Goal: Task Accomplishment & Management: Complete application form

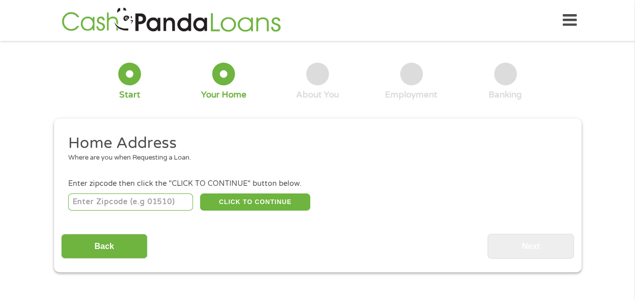
click at [105, 197] on input "number" at bounding box center [130, 202] width 125 height 17
type input "90723"
click at [223, 202] on button "CLICK TO CONTINUE" at bounding box center [255, 202] width 110 height 17
type input "90723"
type input "Paramount"
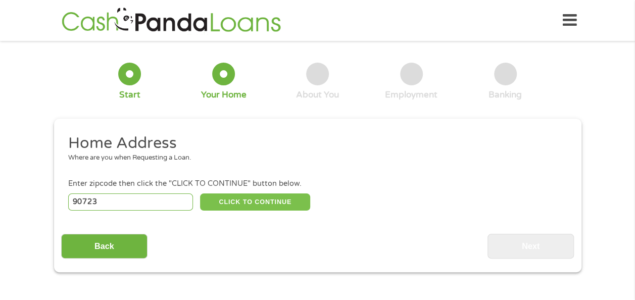
select select "[US_STATE]"
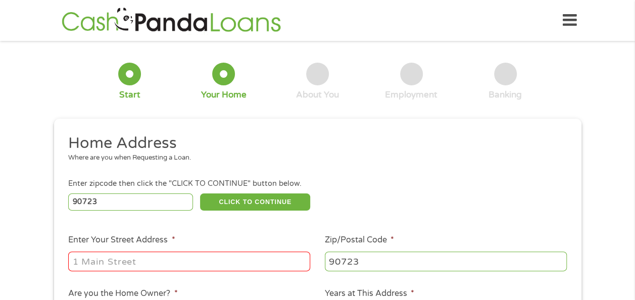
click at [135, 264] on input "Enter Your Street Address *" at bounding box center [189, 261] width 242 height 19
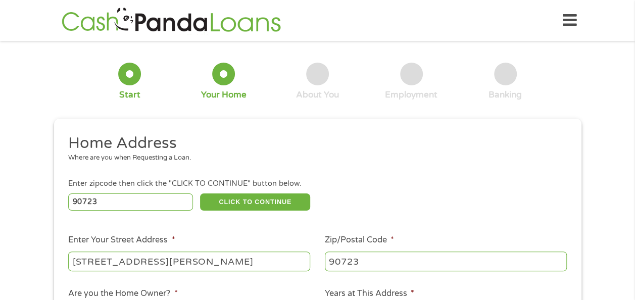
type input "[STREET_ADDRESS][PERSON_NAME]"
click at [365, 222] on ul "Home Address Where are you when Requesting a Loan. Enter zipcode then click the…" at bounding box center [317, 268] width 513 height 270
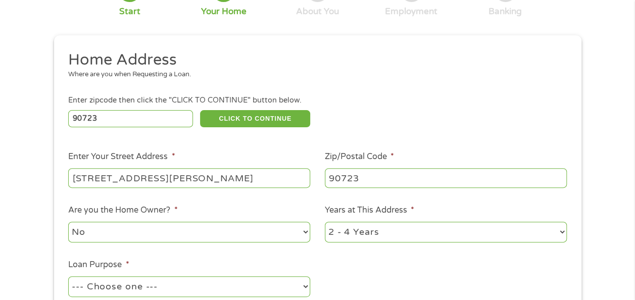
scroll to position [88, 0]
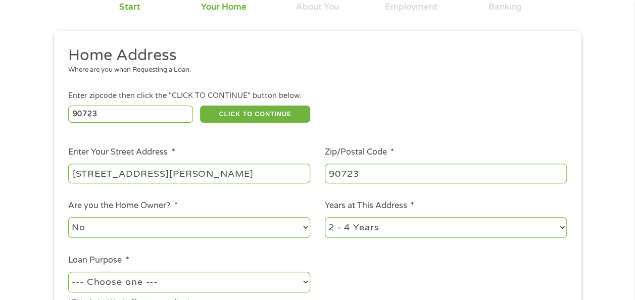
click at [234, 277] on select "--- Choose one --- Pay Bills Debt Consolidation Home Improvement Major Purchase…" at bounding box center [189, 282] width 242 height 21
select select "other"
click at [68, 272] on select "--- Choose one --- Pay Bills Debt Consolidation Home Improvement Major Purchase…" at bounding box center [189, 282] width 242 height 21
click at [195, 250] on ul "Home Address Where are you when Requesting a Loan. Enter zipcode then click the…" at bounding box center [317, 180] width 513 height 270
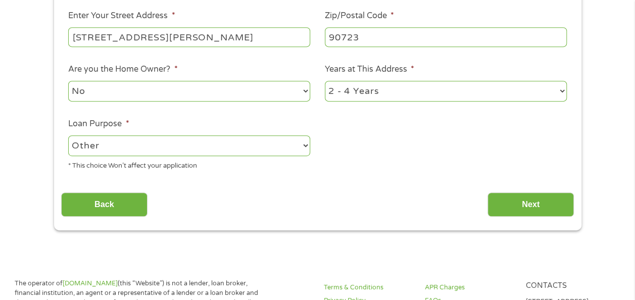
scroll to position [229, 0]
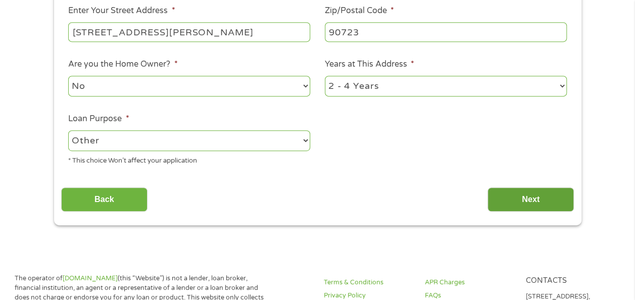
click at [549, 199] on input "Next" at bounding box center [531, 199] width 86 height 25
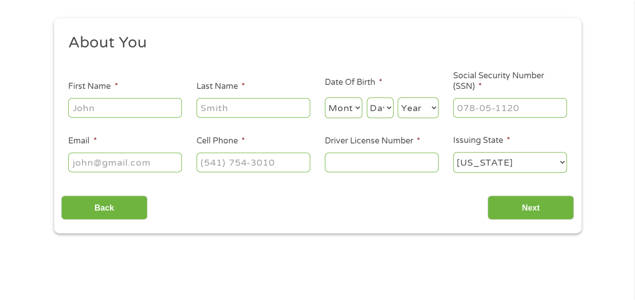
scroll to position [0, 0]
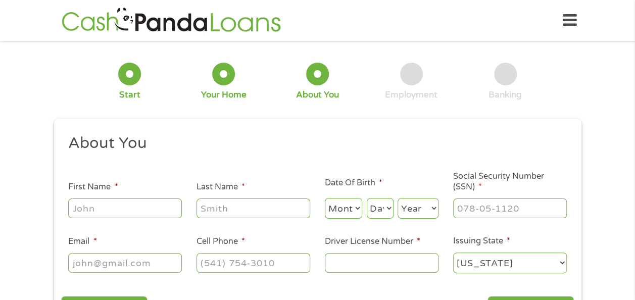
click at [137, 214] on input "First Name *" at bounding box center [125, 208] width 114 height 19
type input "[PERSON_NAME]"
type input "N"
click at [132, 211] on input "[PERSON_NAME]" at bounding box center [125, 208] width 114 height 19
type input "[PERSON_NAME]"
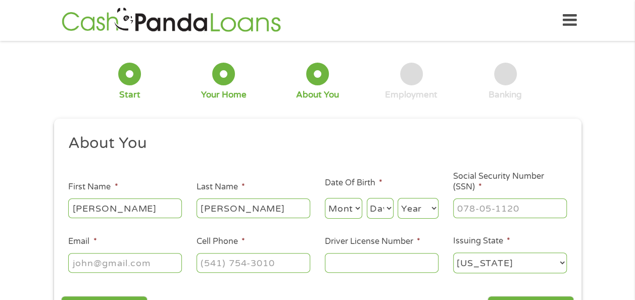
type input "[PERSON_NAME]"
click at [344, 210] on select "Month 1 2 3 4 5 6 7 8 9 10 11 12" at bounding box center [344, 208] width 38 height 21
select select "11"
click at [325, 199] on select "Month 1 2 3 4 5 6 7 8 9 10 11 12" at bounding box center [344, 208] width 38 height 21
click at [374, 204] on select "Day 1 2 3 4 5 6 7 8 9 10 11 12 13 14 15 16 17 18 19 20 21 22 23 24 25 26 27 28 …" at bounding box center [380, 208] width 27 height 21
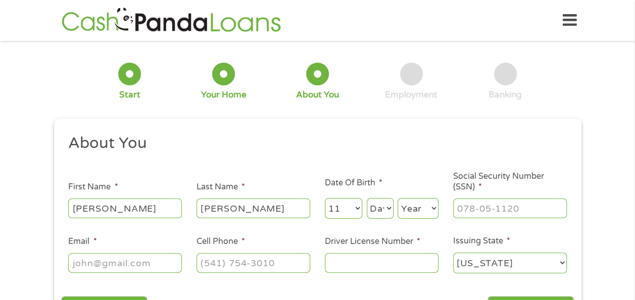
select select "5"
click at [367, 199] on select "Day 1 2 3 4 5 6 7 8 9 10 11 12 13 14 15 16 17 18 19 20 21 22 23 24 25 26 27 28 …" at bounding box center [380, 208] width 27 height 21
click at [414, 209] on select "Year [DATE] 2006 2005 2004 2003 2002 2001 2000 1999 1998 1997 1996 1995 1994 19…" at bounding box center [418, 208] width 41 height 21
select select "1976"
click at [398, 199] on select "Year [DATE] 2006 2005 2004 2003 2002 2001 2000 1999 1998 1997 1996 1995 1994 19…" at bounding box center [418, 208] width 41 height 21
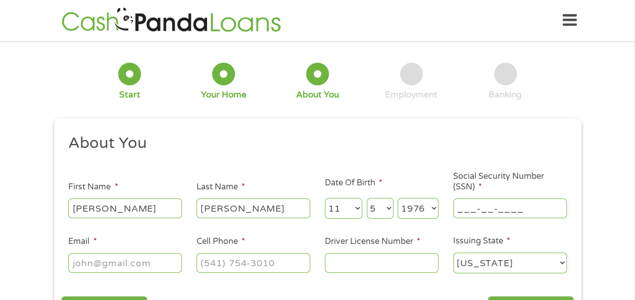
click at [473, 199] on input "___-__-____" at bounding box center [510, 208] width 114 height 19
type input "562-53-7630"
click at [158, 258] on input "Email *" at bounding box center [125, 262] width 114 height 19
type input "C"
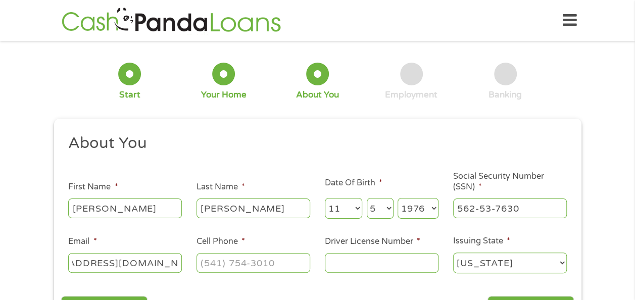
type input "[EMAIL_ADDRESS][DOMAIN_NAME]"
click at [205, 260] on input "(___) ___-____" at bounding box center [254, 262] width 114 height 19
type input "[PHONE_NUMBER]"
click at [354, 266] on input "Driver License Number *" at bounding box center [382, 262] width 114 height 19
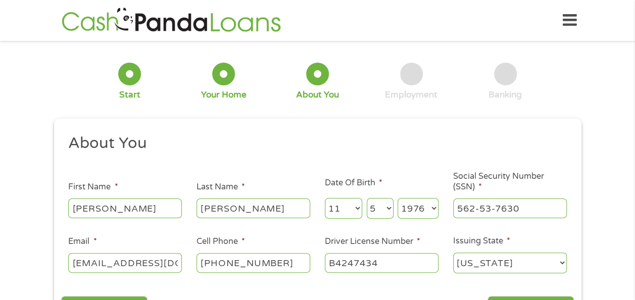
type input "B4247434"
click at [450, 271] on li "Issuing State * [US_STATE] [US_STATE] [US_STATE] [US_STATE] [US_STATE] [US_STAT…" at bounding box center [510, 255] width 128 height 40
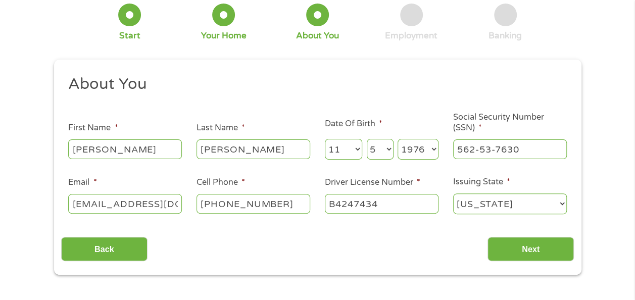
scroll to position [61, 0]
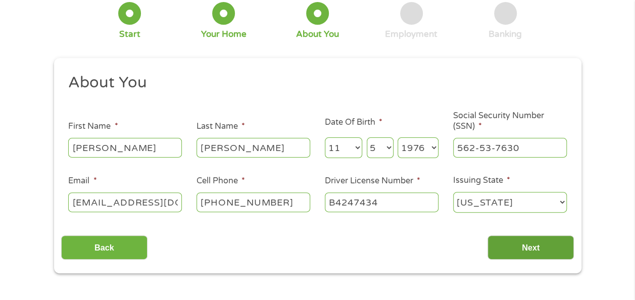
click at [538, 245] on input "Next" at bounding box center [531, 247] width 86 height 25
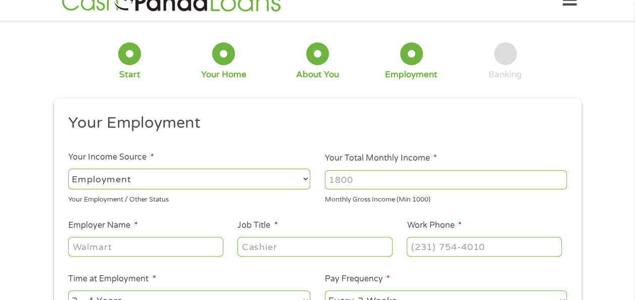
scroll to position [0, 0]
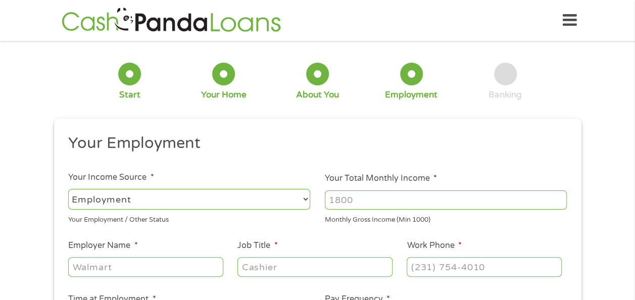
click at [154, 203] on select "--- Choose one --- Employment [DEMOGRAPHIC_DATA] Benefits" at bounding box center [189, 199] width 242 height 21
click at [68, 189] on select "--- Choose one --- Employment [DEMOGRAPHIC_DATA] Benefits" at bounding box center [189, 199] width 242 height 21
click at [354, 196] on input "Your Total Monthly Income *" at bounding box center [446, 199] width 242 height 19
type input "4639.71"
click at [326, 233] on ul "Your Employment Your Income Source * --- Choose one --- Employment [DEMOGRAPHIC…" at bounding box center [317, 264] width 513 height 262
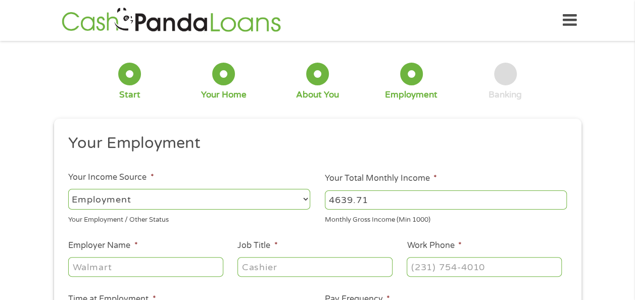
click at [179, 269] on input "Employer Name *" at bounding box center [145, 266] width 155 height 19
type input "ORTO PRICISION PROD"
click at [247, 273] on input "Job Title *" at bounding box center [314, 266] width 155 height 19
type input "CNC OPERATOR"
click at [419, 261] on input "(___) ___-____" at bounding box center [484, 266] width 155 height 19
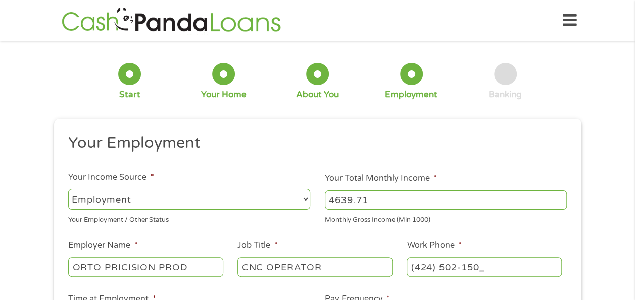
type input "[PHONE_NUMBER]"
click at [390, 148] on h2 "Your Employment" at bounding box center [313, 143] width 491 height 20
click at [610, 207] on div "1 Start 2 Your Home 3 About You 4 Employment 5 Banking 6 This field is hidden w…" at bounding box center [317, 247] width 635 height 399
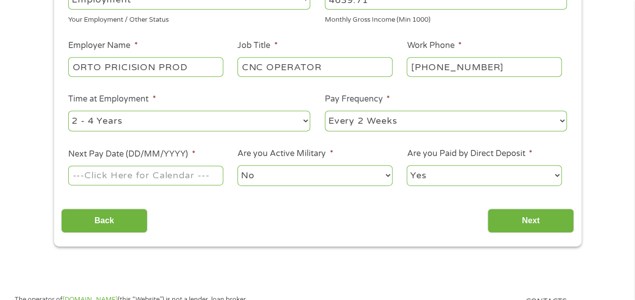
scroll to position [202, 0]
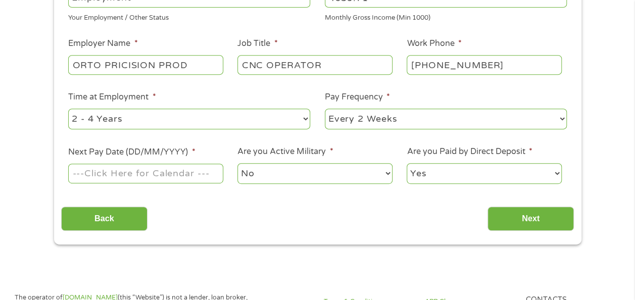
click at [275, 116] on select "--- Choose one --- 1 Year or less 1 - 2 Years 2 - 4 Years Over 4 Years" at bounding box center [189, 119] width 242 height 21
select select "12months"
click at [68, 109] on select "--- Choose one --- 1 Year or less 1 - 2 Years 2 - 4 Years Over 4 Years" at bounding box center [189, 119] width 242 height 21
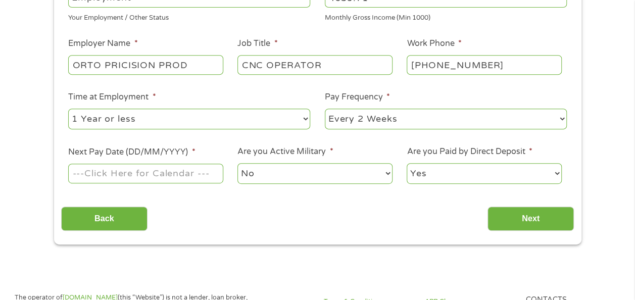
click at [137, 179] on input "Next Pay Date (DD/MM/YYYY) *" at bounding box center [145, 173] width 155 height 19
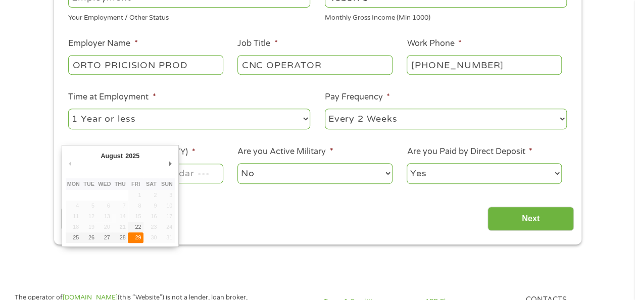
type input "[DATE]"
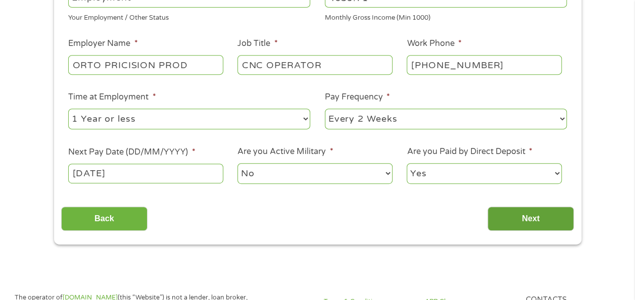
click at [519, 215] on input "Next" at bounding box center [531, 219] width 86 height 25
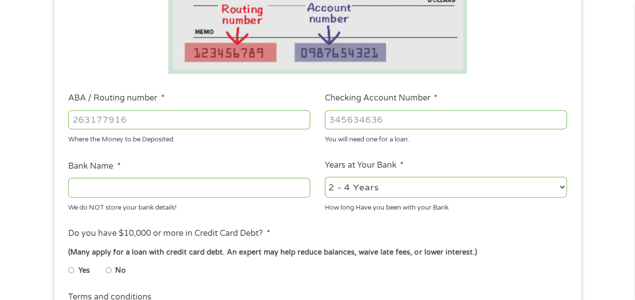
scroll to position [242, 0]
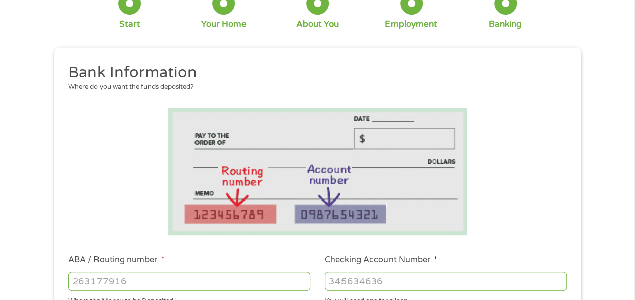
click at [318, 94] on li "Bank Information Where do you want the funds deposited?" at bounding box center [314, 82] width 506 height 38
click at [320, 108] on img at bounding box center [317, 172] width 299 height 128
click at [322, 141] on img at bounding box center [317, 172] width 299 height 128
click at [322, 162] on img at bounding box center [317, 172] width 299 height 128
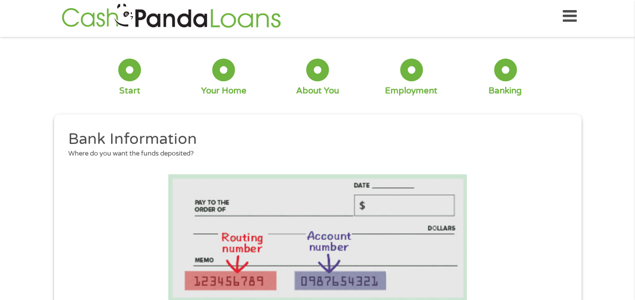
scroll to position [1, 0]
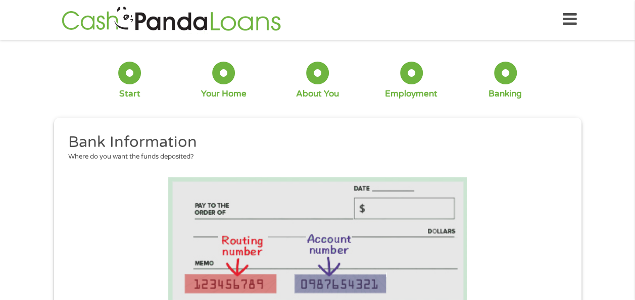
click at [309, 107] on div "1 Start 2 Your Home 3 About You 4 Employment 5 Banking 6" at bounding box center [318, 80] width 528 height 67
click at [311, 141] on h2 "Bank Information" at bounding box center [313, 142] width 491 height 20
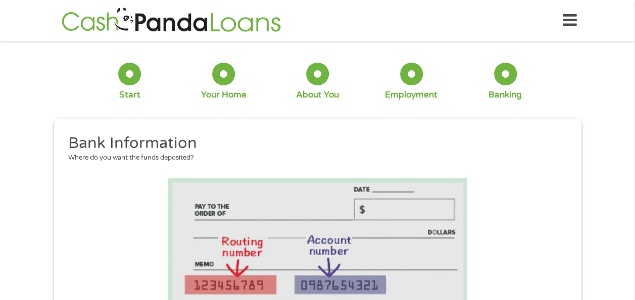
click at [311, 87] on div "About You" at bounding box center [317, 82] width 43 height 38
click at [311, 94] on div "About You" at bounding box center [317, 94] width 43 height 11
click at [312, 108] on div "1 Start 2 Your Home 3 About You 4 Employment 5 Banking 6" at bounding box center [318, 81] width 528 height 67
